Goal: Information Seeking & Learning: Find specific fact

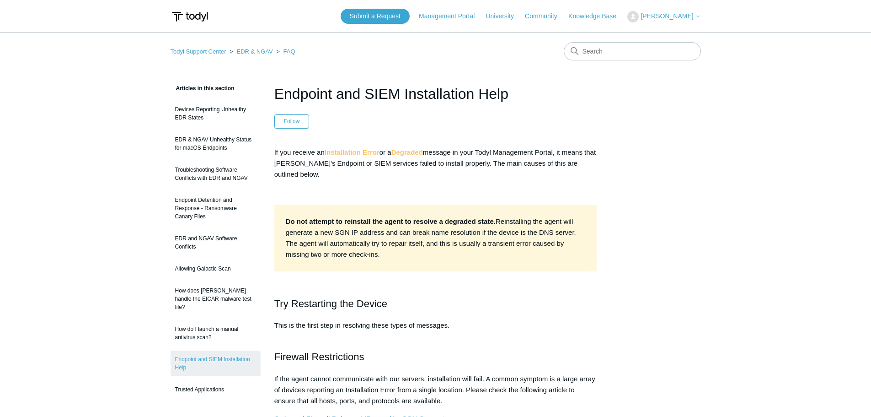
scroll to position [137, 0]
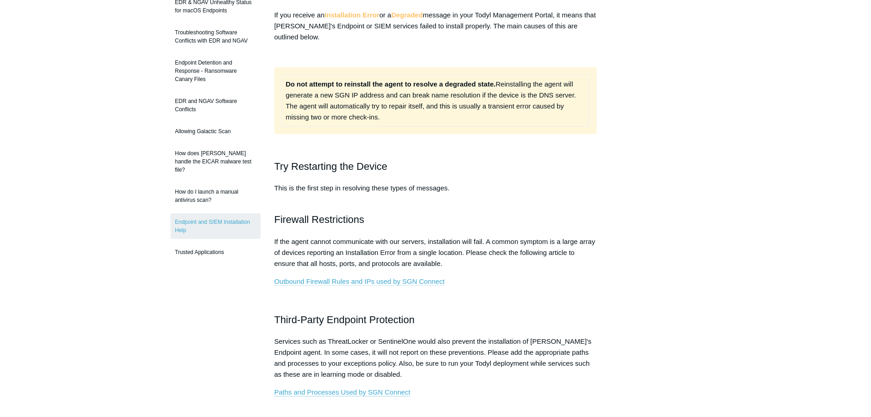
click at [360, 280] on link "Outbound Firewall Rules and IPs used by SGN Connect" at bounding box center [359, 281] width 171 height 8
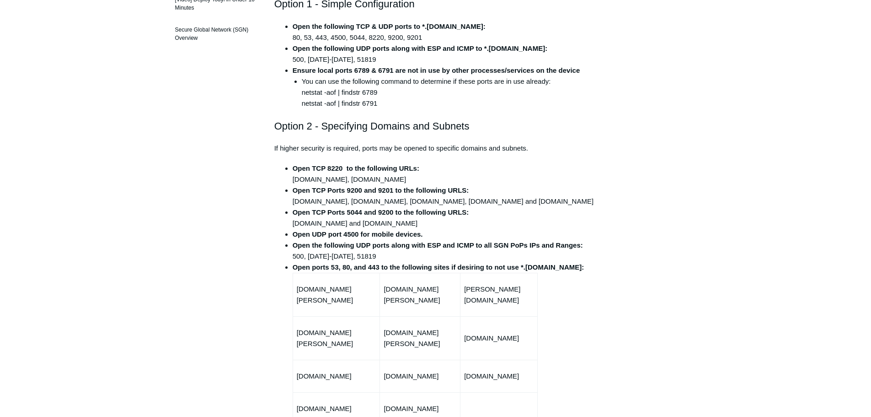
scroll to position [229, 0]
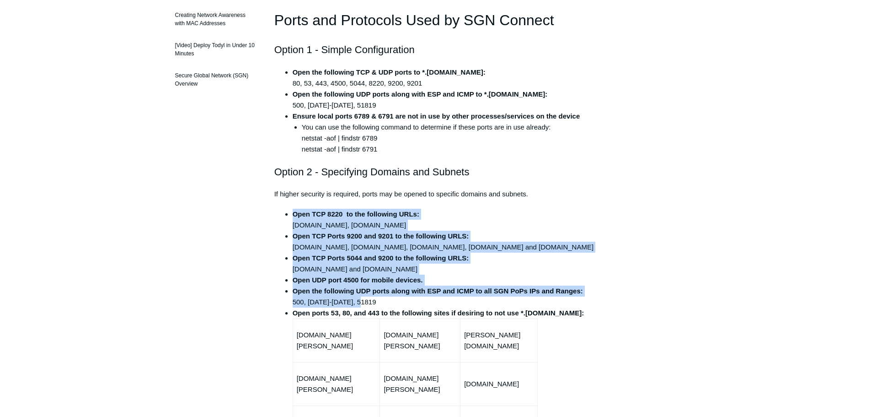
drag, startPoint x: 292, startPoint y: 214, endPoint x: 538, endPoint y: 306, distance: 263.1
click at [538, 306] on ul "Open TCP 8220 to the following URLs: [DOMAIN_NAME], [DOMAIN_NAME] Open TCP Port…" at bounding box center [441, 394] width 314 height 370
copy ul "Open TCP 8220 to the following URLs: [DOMAIN_NAME], [DOMAIN_NAME] Open TCP Port…"
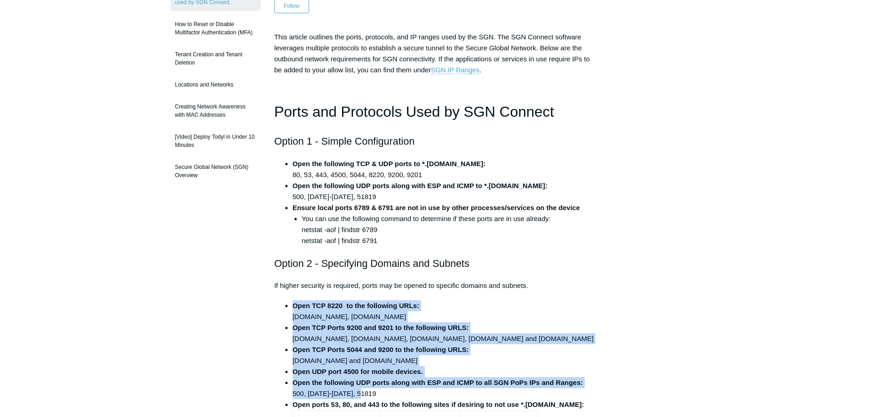
scroll to position [183, 0]
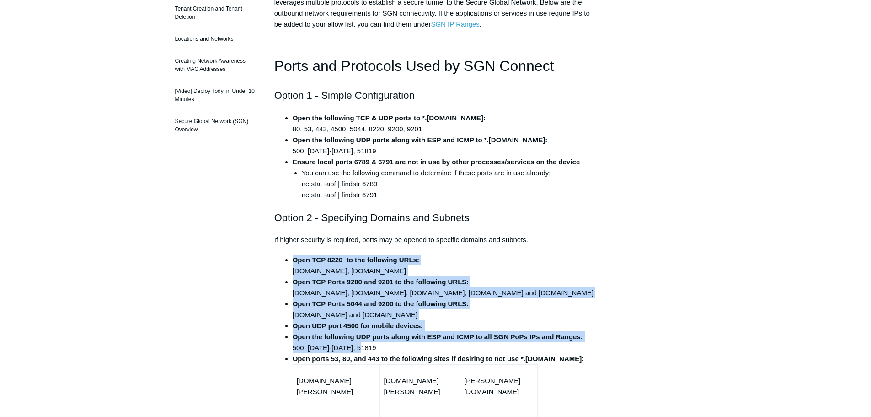
drag, startPoint x: 650, startPoint y: 359, endPoint x: 629, endPoint y: 374, distance: 25.9
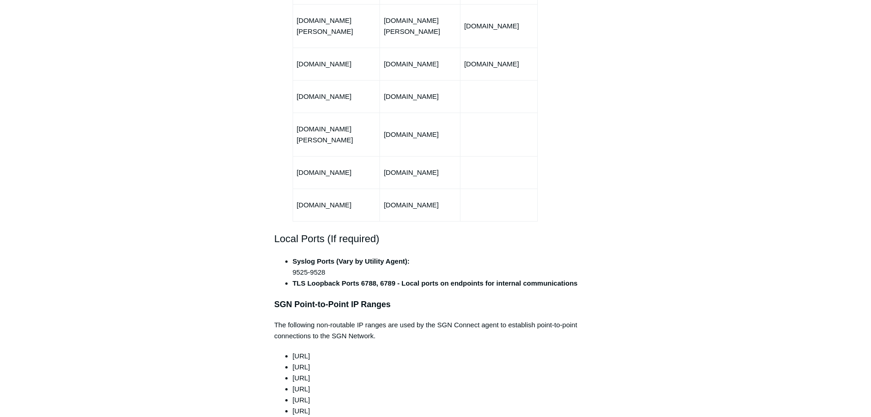
scroll to position [678, 0]
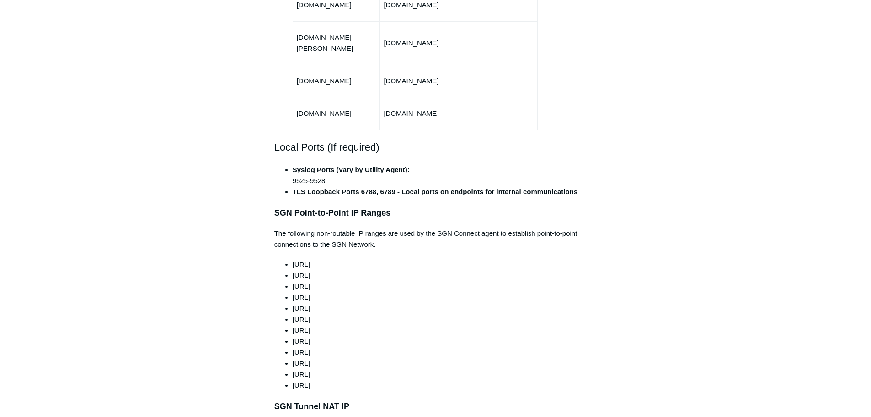
drag, startPoint x: 353, startPoint y: 366, endPoint x: 266, endPoint y: 240, distance: 153.6
copy ul "100.64.0.0/10 165.15.0.0/24 165.15.1.0/24 165.15.2.0/24 165.15.3.0/24 165.15.4.…"
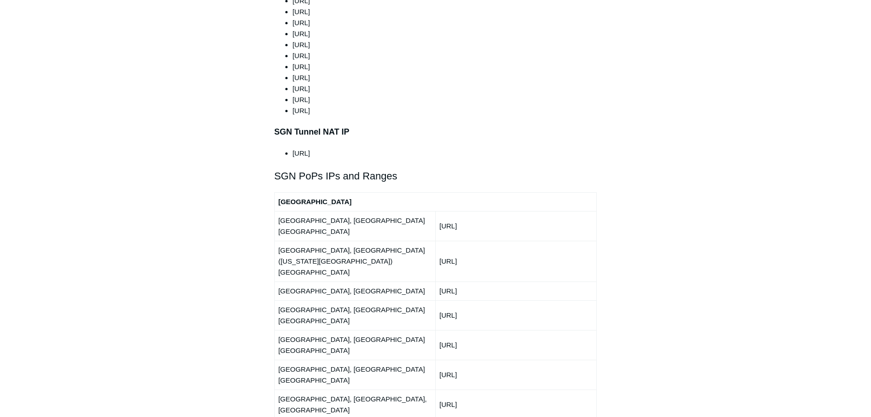
scroll to position [723, 0]
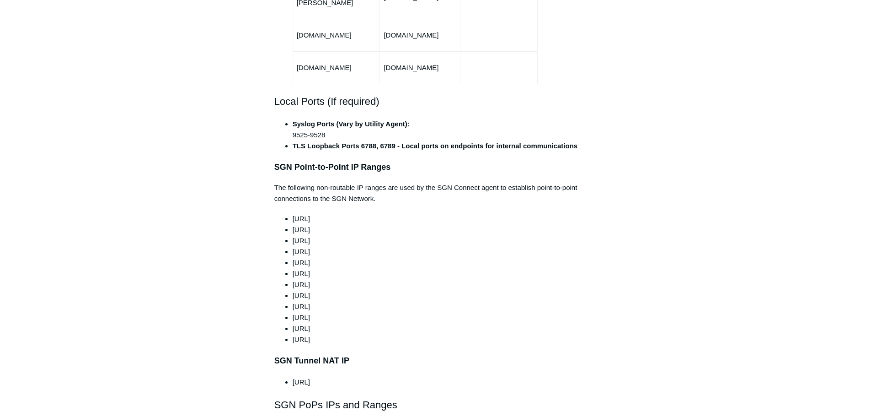
click at [300, 334] on li "253.132.0.0/16" at bounding box center [445, 339] width 305 height 11
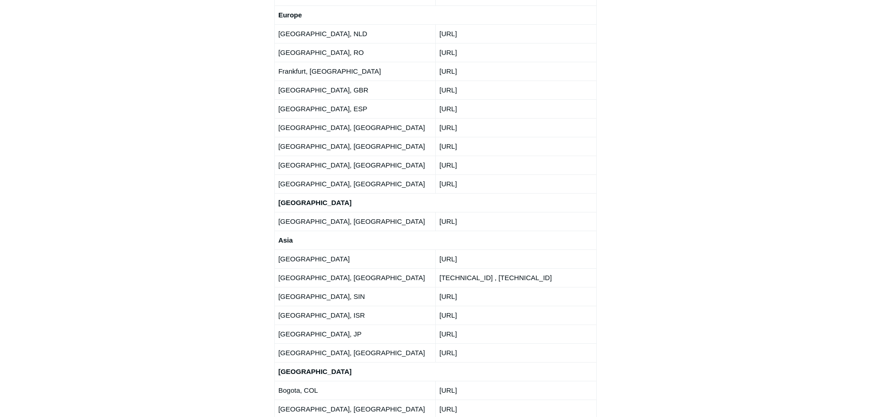
scroll to position [1959, 0]
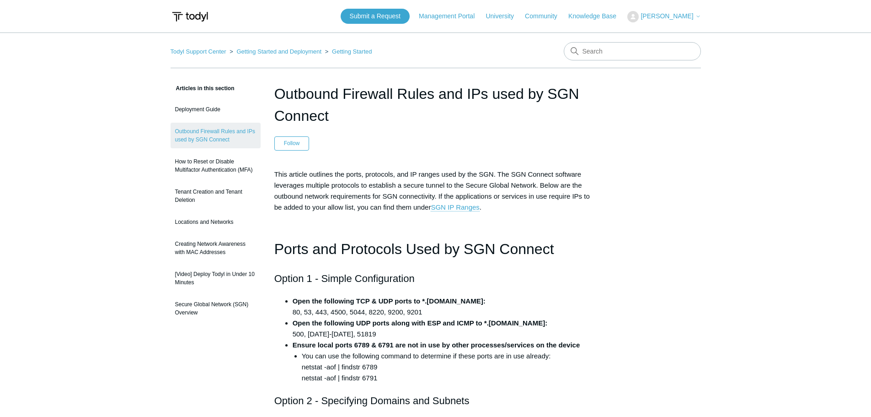
scroll to position [1959, 0]
